Goal: Use online tool/utility: Utilize a website feature to perform a specific function

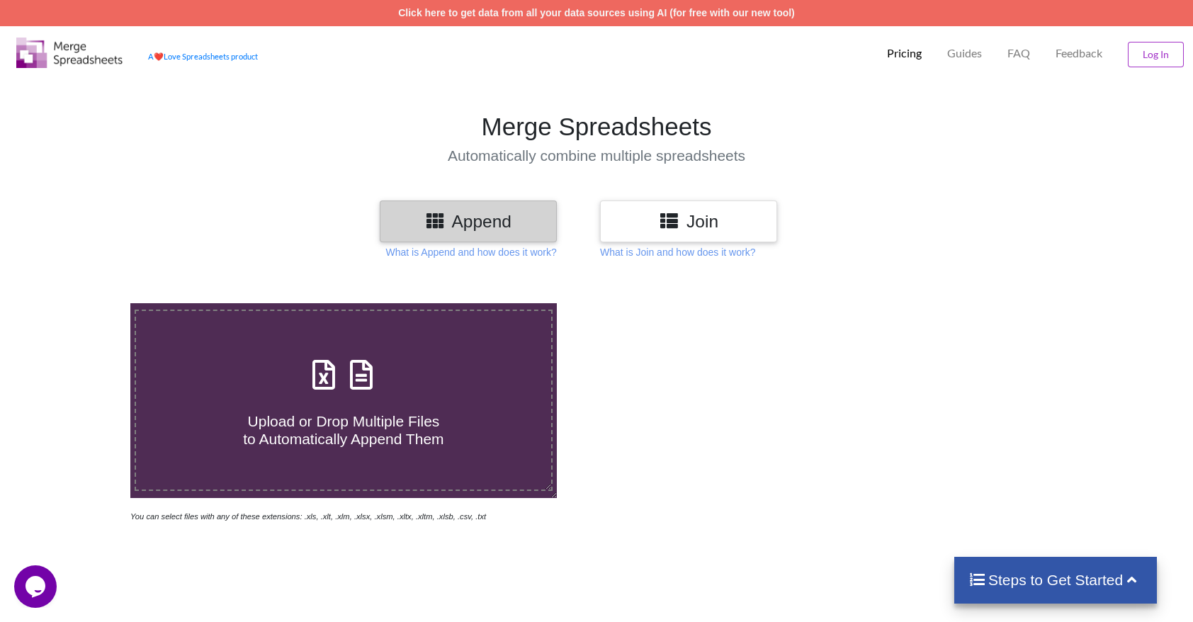
click at [349, 392] on span at bounding box center [343, 375] width 75 height 33
click at [84, 303] on input "Upload or Drop Multiple Files to Automatically Append Them" at bounding box center [84, 303] width 0 height 0
type input "C:\fakepath\DEMO-Buffer_Platform_Products_20250827_125421.xlsx"
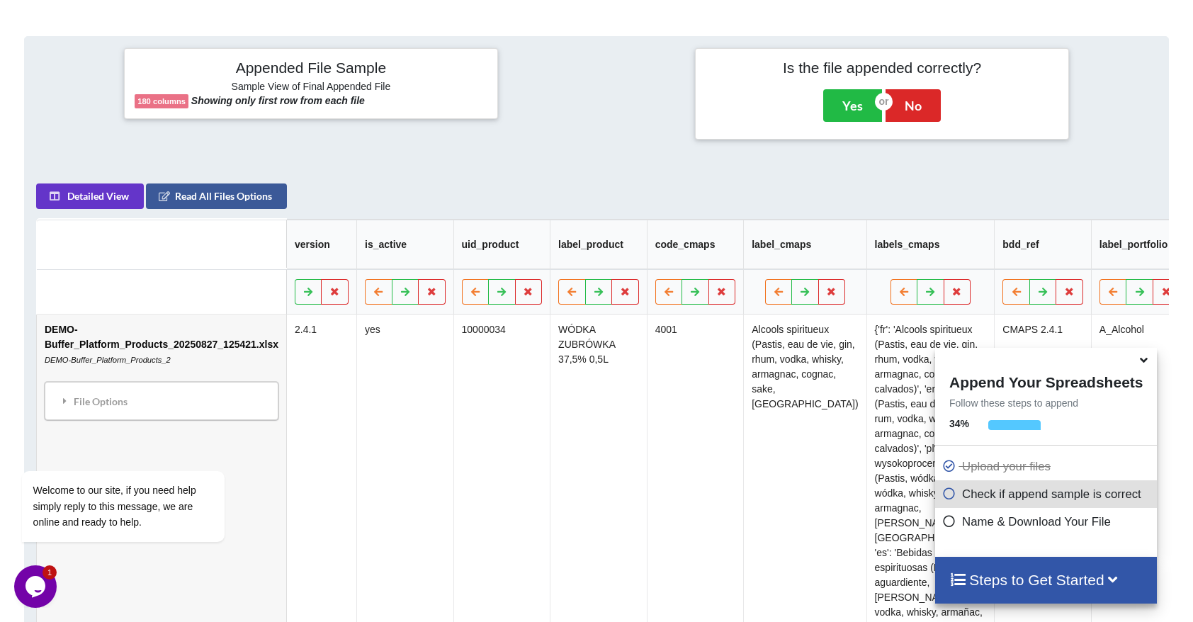
scroll to position [659, 0]
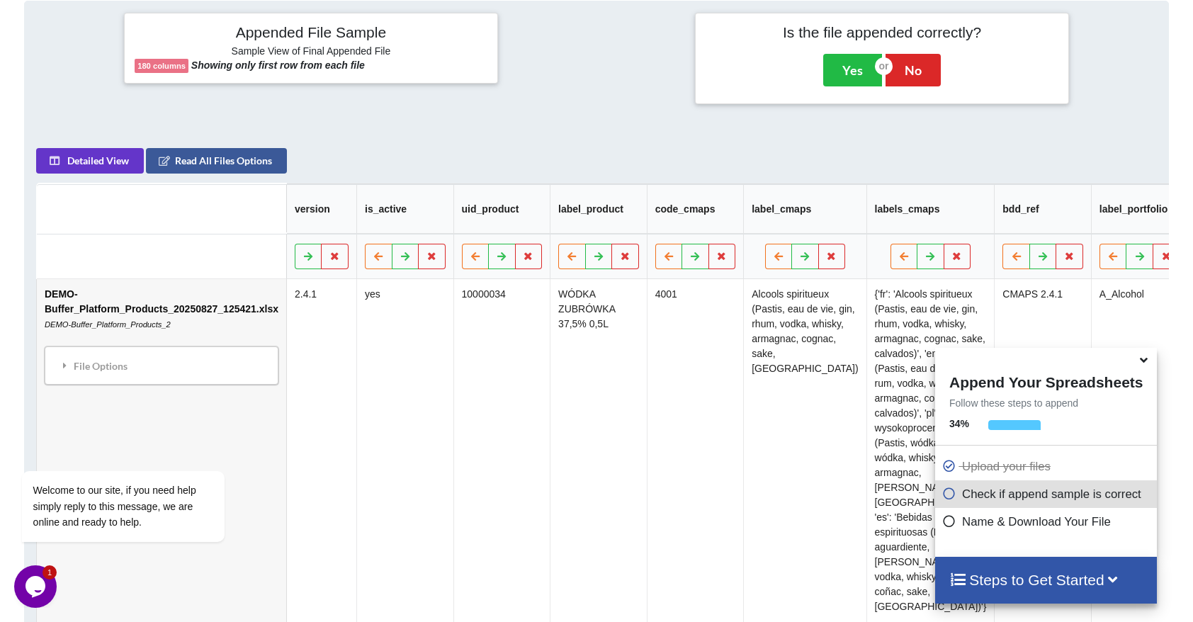
click at [1143, 361] on icon at bounding box center [1143, 357] width 15 height 13
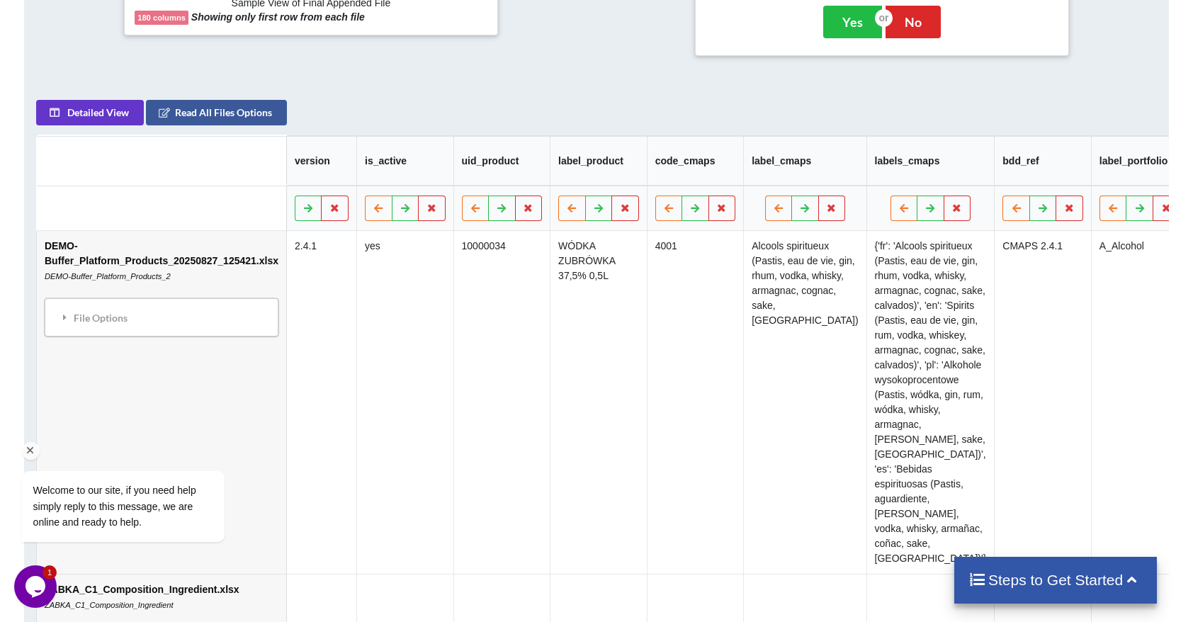
scroll to position [1153, 0]
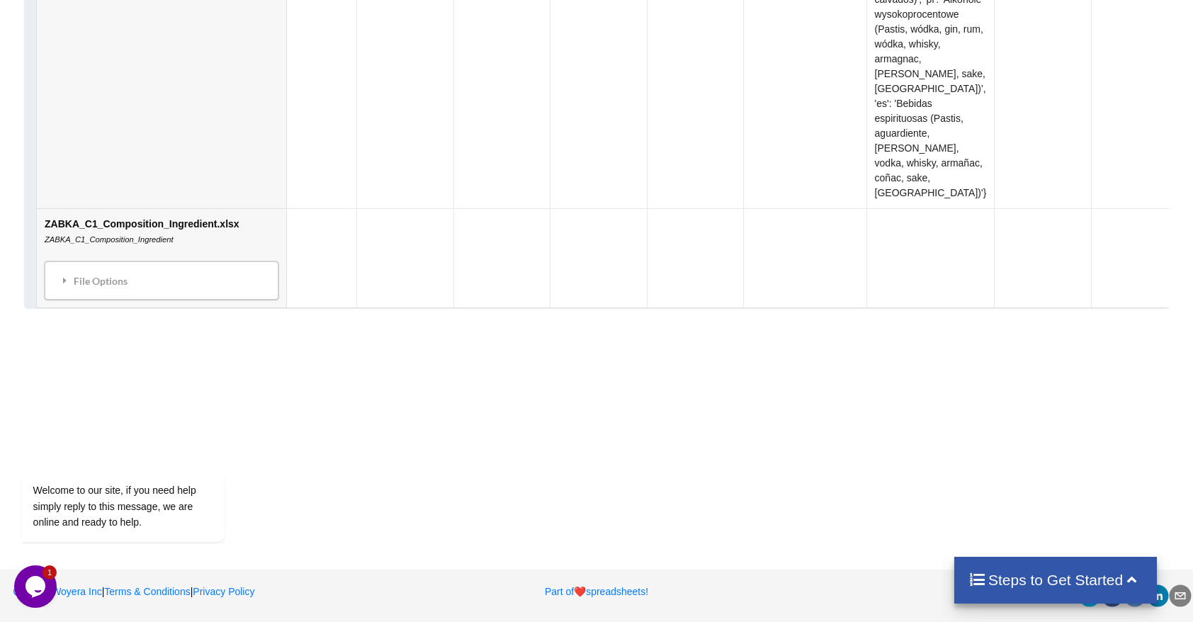
click at [321, 255] on td at bounding box center [321, 257] width 70 height 99
click at [237, 288] on td "ZABKA_C1_Composition_Ingredient.xlsx ZABKA_C1_Composition_Ingredient File Optio…" at bounding box center [161, 257] width 249 height 99
click at [204, 274] on td "ZABKA_C1_Composition_Ingredient.xlsx ZABKA_C1_Composition_Ingredient File Optio…" at bounding box center [161, 257] width 249 height 99
click at [124, 295] on div "File Options" at bounding box center [161, 281] width 225 height 30
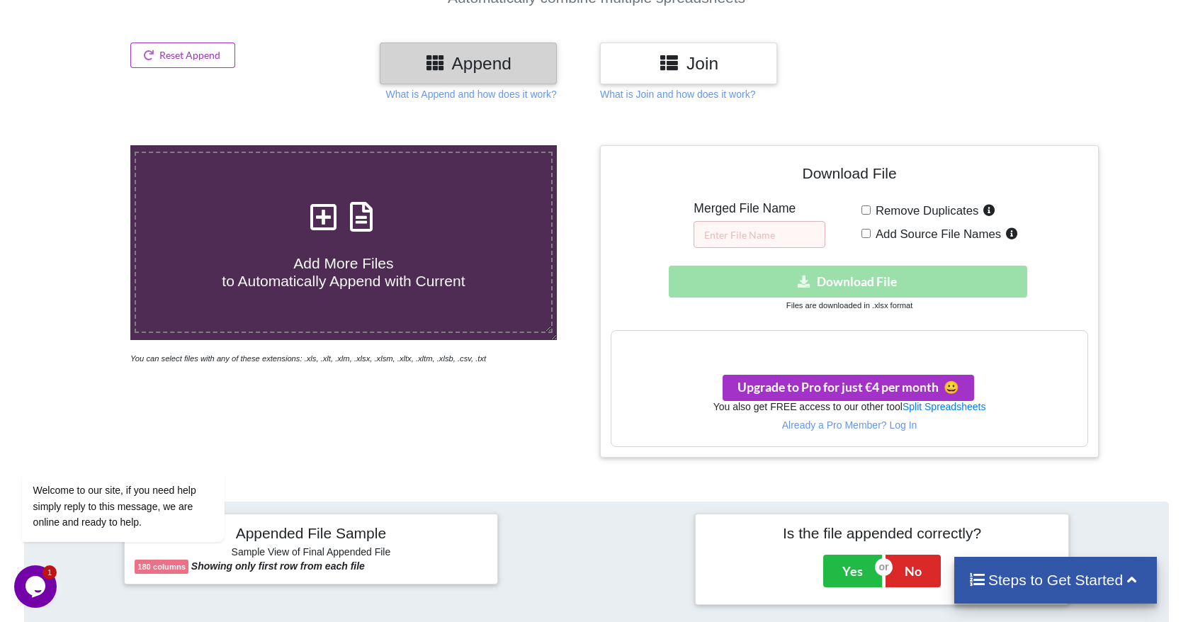
scroll to position [163, 0]
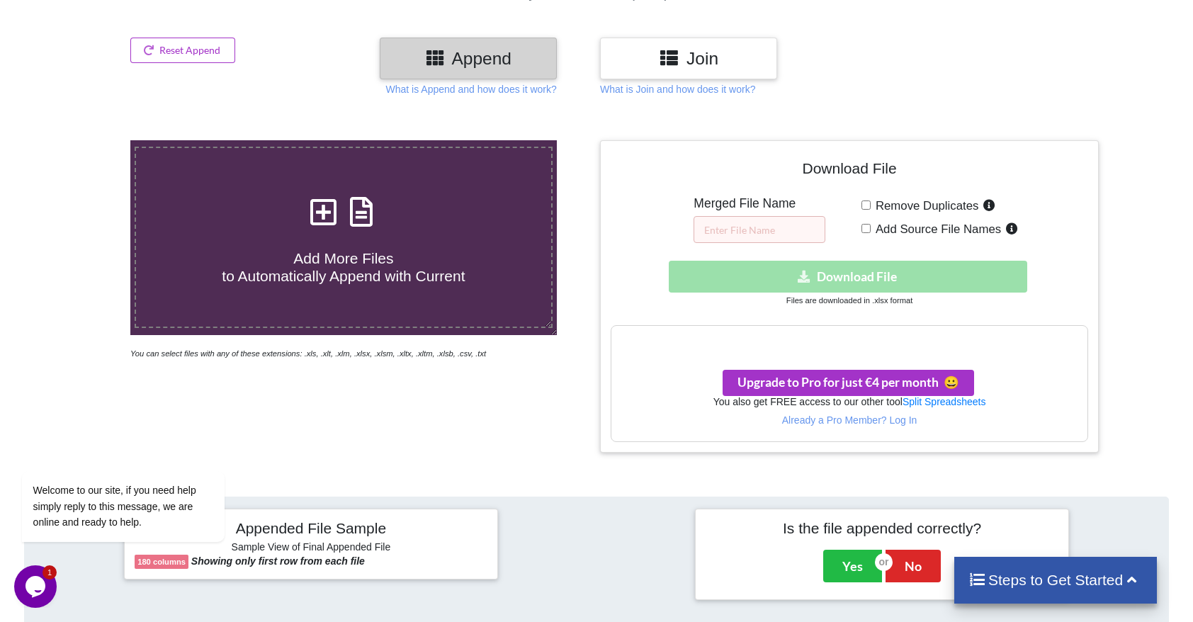
click at [645, 62] on h3 "Join" at bounding box center [689, 58] width 156 height 21
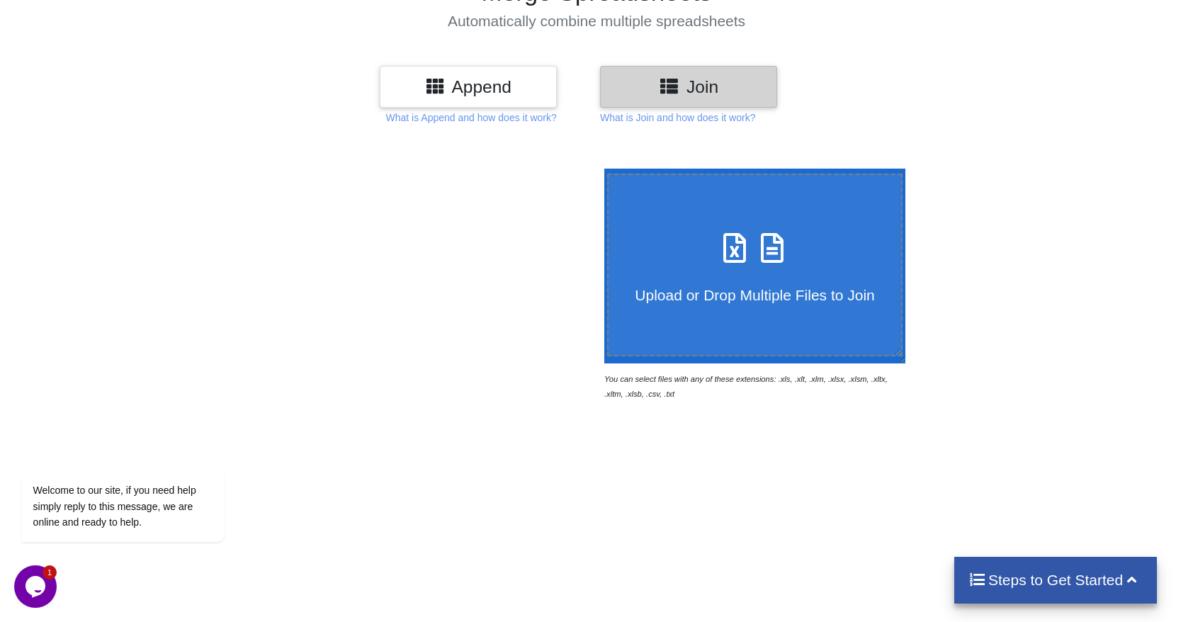
scroll to position [0, 0]
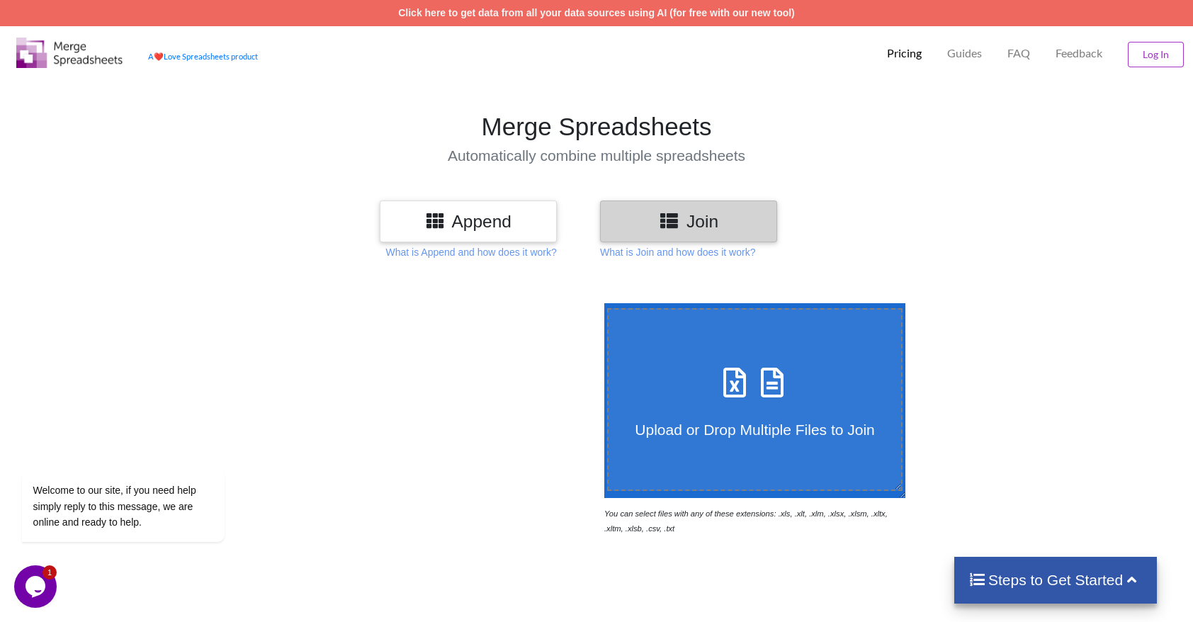
click at [467, 213] on h3 "Append" at bounding box center [468, 221] width 156 height 21
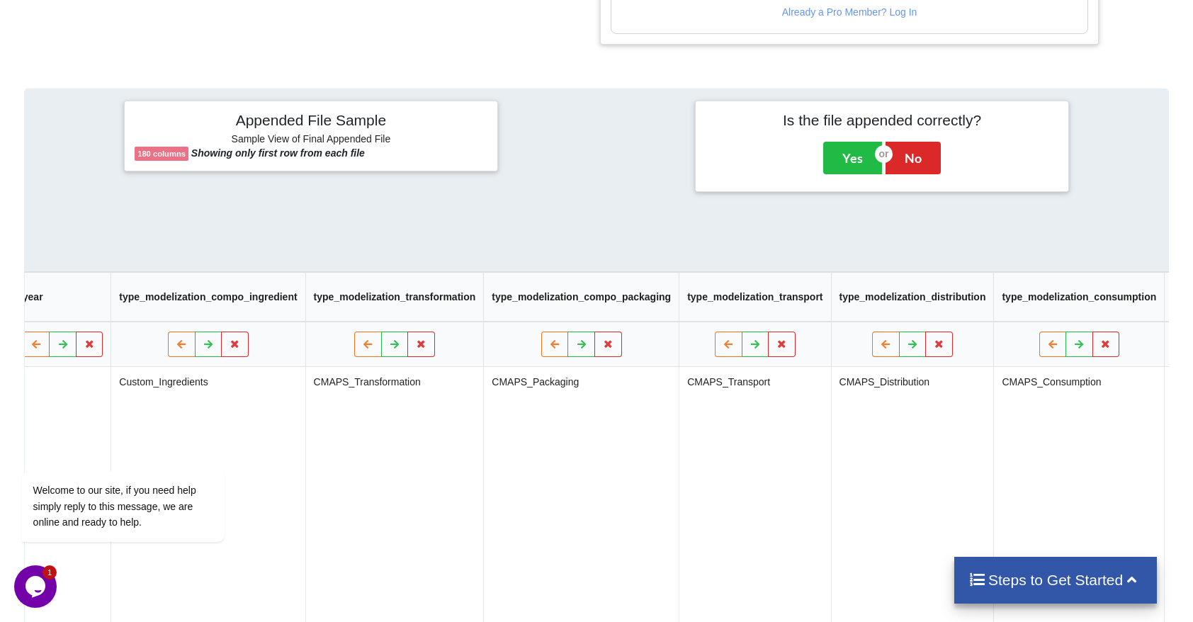
scroll to position [0, 2229]
